Goal: Task Accomplishment & Management: Use online tool/utility

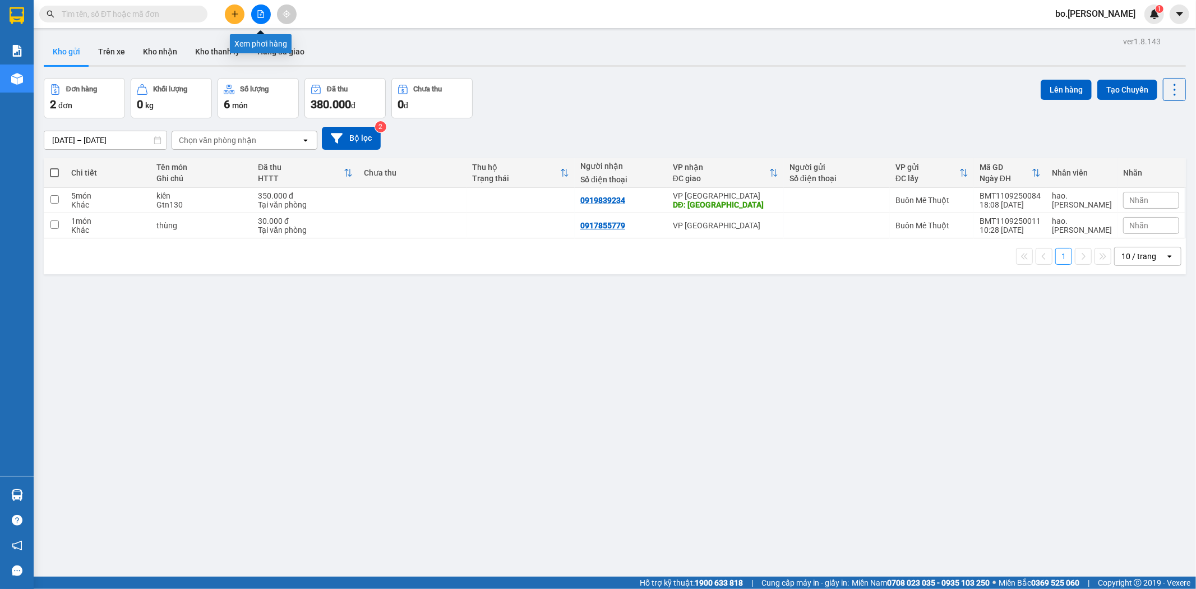
click at [253, 13] on button at bounding box center [261, 14] width 20 height 20
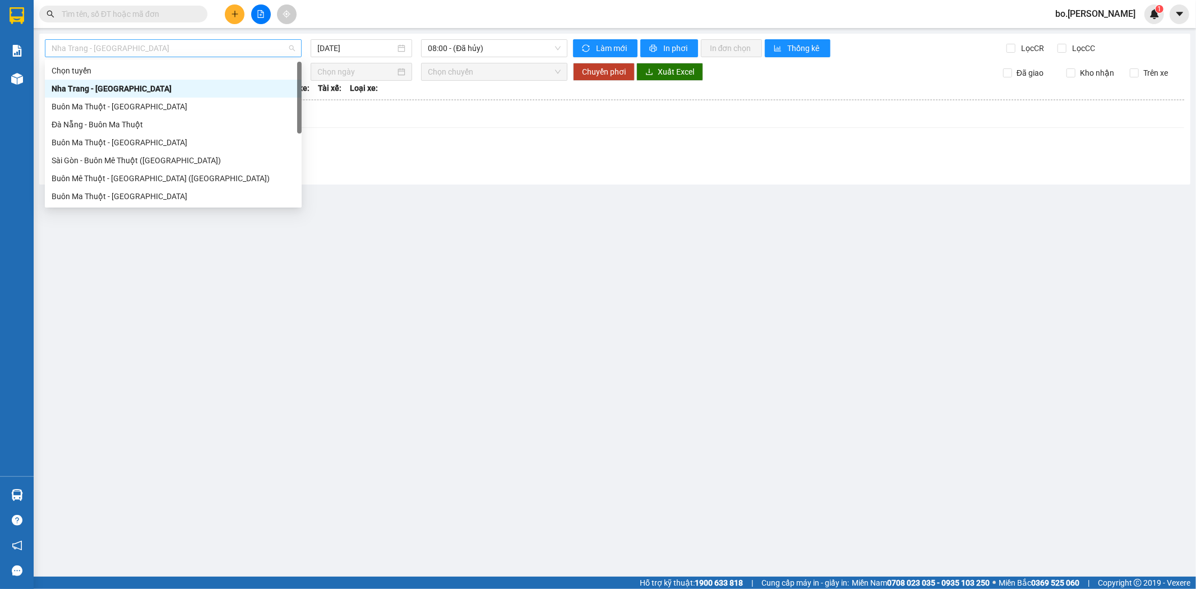
click at [224, 52] on span "Nha Trang - [GEOGRAPHIC_DATA]" at bounding box center [173, 48] width 243 height 17
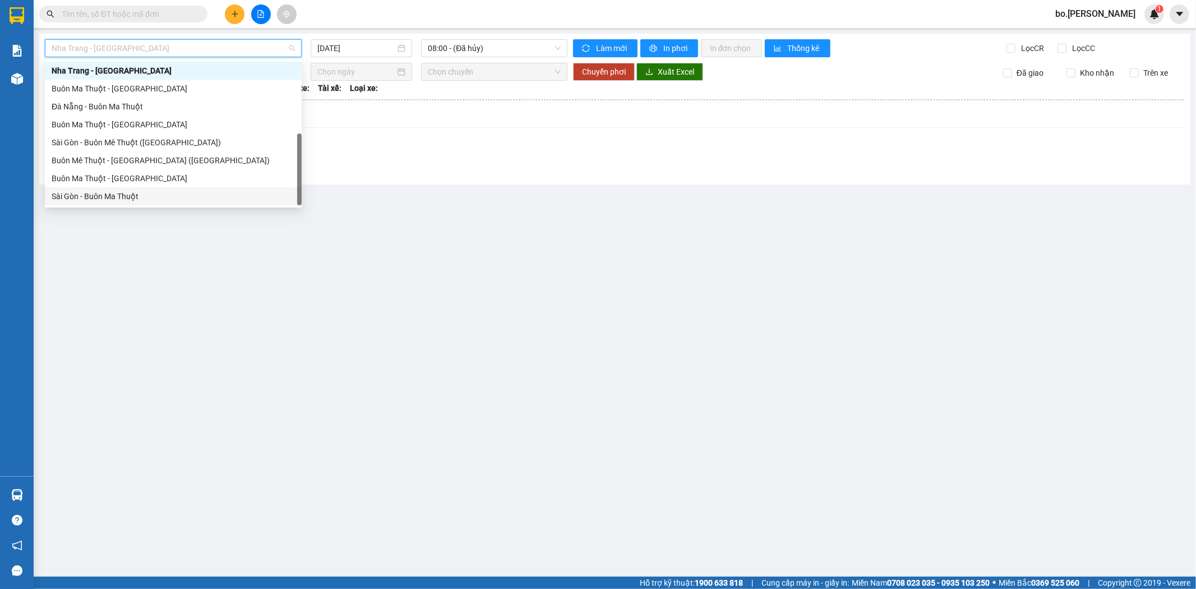
click at [163, 195] on div "Sài Gòn - Buôn Ma Thuột" at bounding box center [173, 196] width 243 height 12
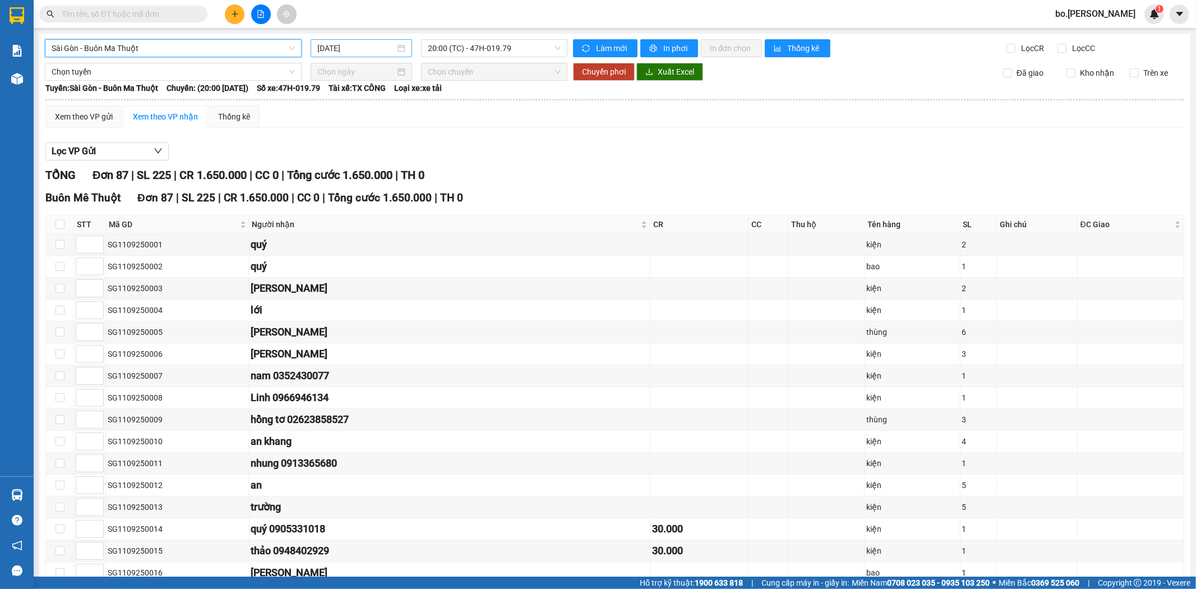
click at [375, 46] on input "[DATE]" at bounding box center [356, 48] width 78 height 12
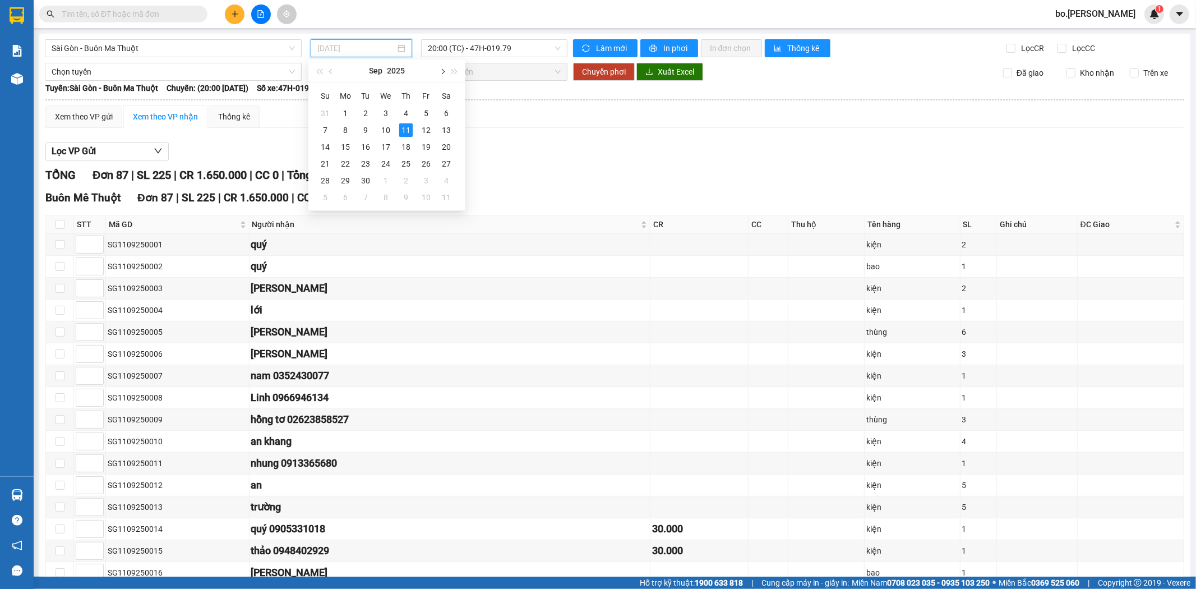
type input "[DATE]"
click at [167, 48] on span "Sài Gòn - Buôn Ma Thuột" at bounding box center [173, 48] width 243 height 17
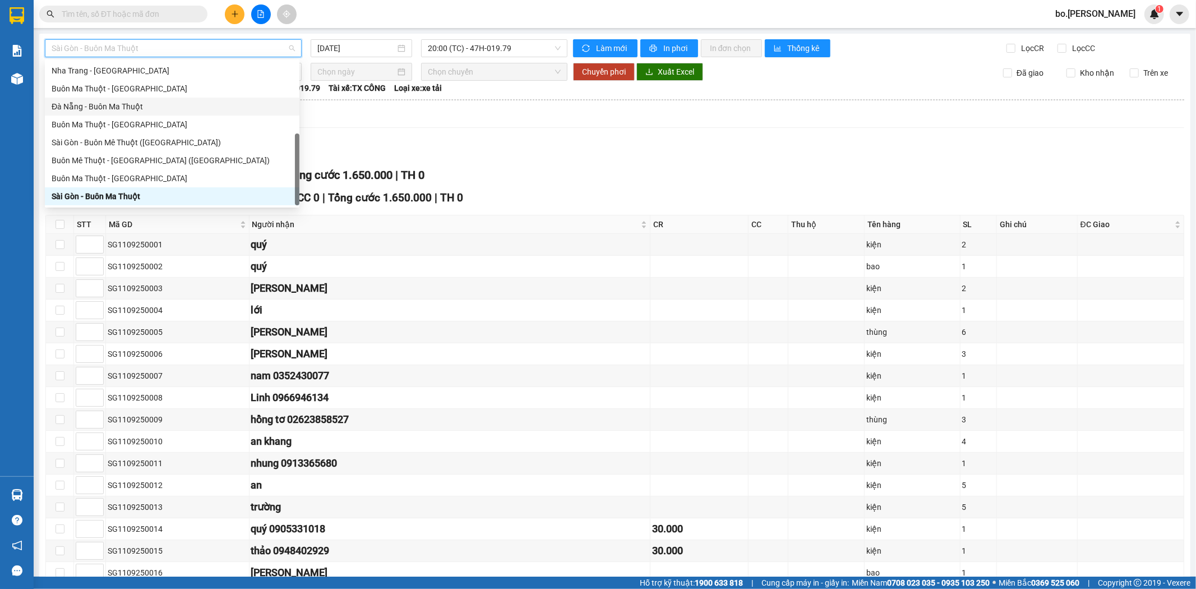
click at [113, 108] on div "Đà Nẵng - Buôn Ma Thuột" at bounding box center [172, 106] width 241 height 12
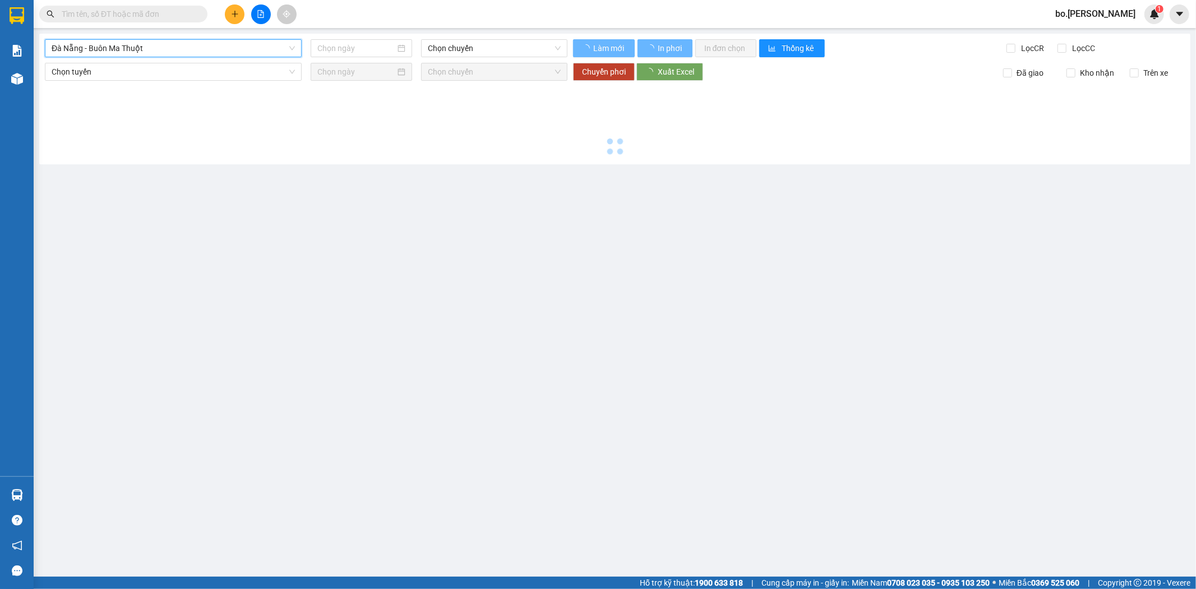
type input "[DATE]"
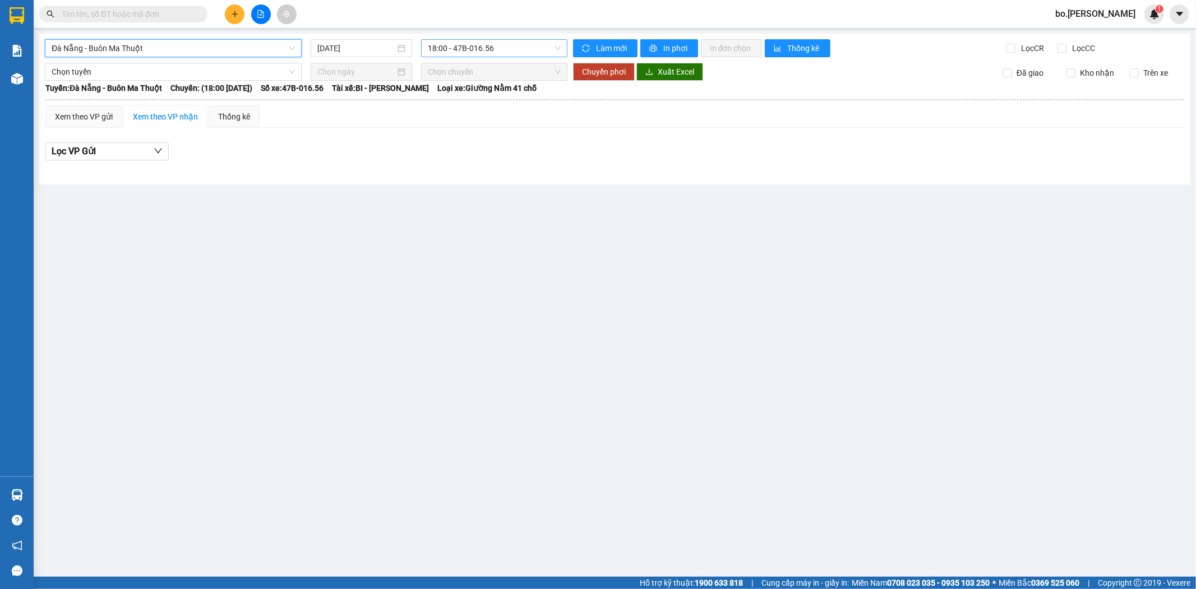
click at [483, 56] on span "18:00 - 47B-016.56" at bounding box center [494, 48] width 132 height 17
click at [479, 108] on div "18:31 - 47B-012.31" at bounding box center [471, 106] width 87 height 12
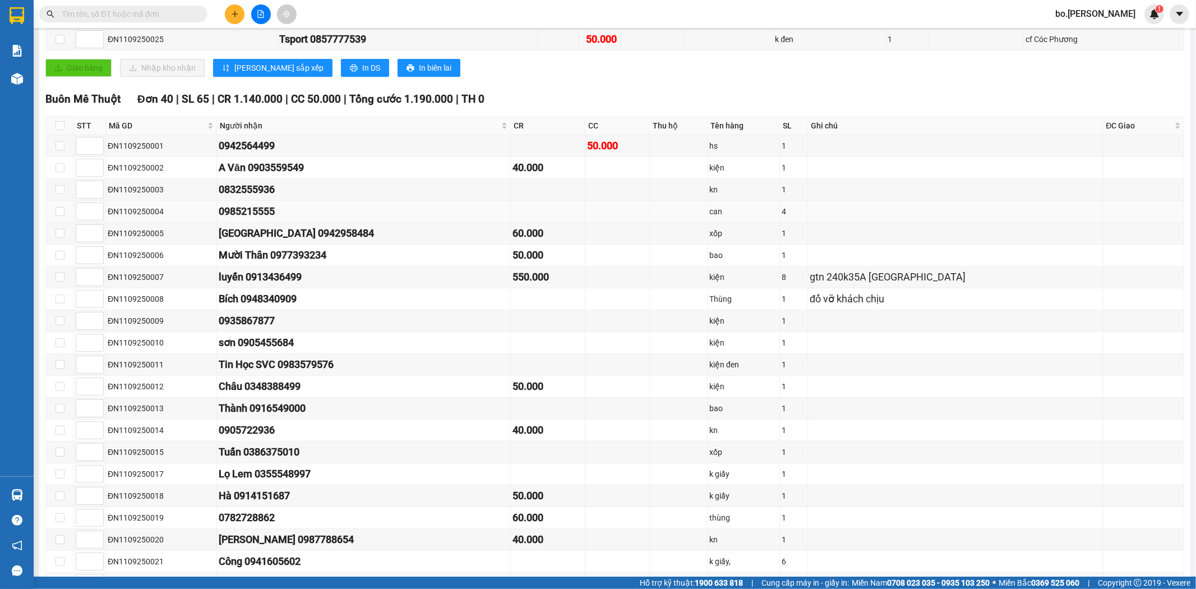
scroll to position [143, 0]
